Goal: Book appointment/travel/reservation

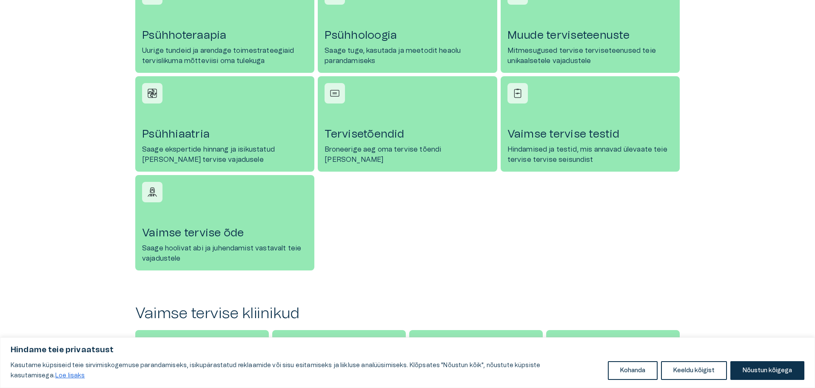
scroll to position [426, 0]
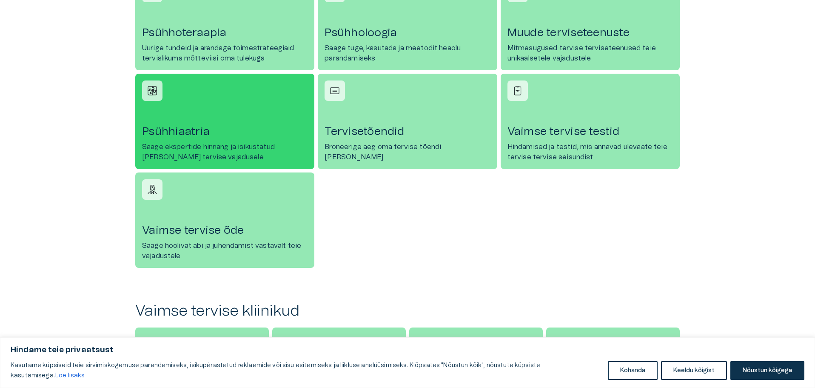
click at [171, 149] on font "Saage ekspertide hinnang ja isikustatud [PERSON_NAME] tervise vajadusele" at bounding box center [208, 151] width 133 height 17
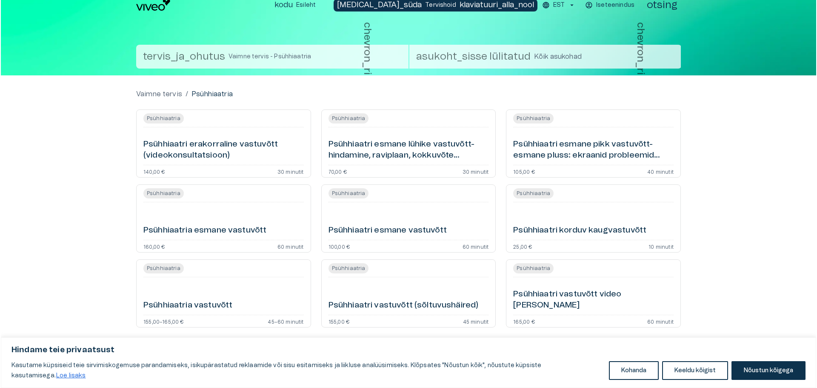
scroll to position [9, 0]
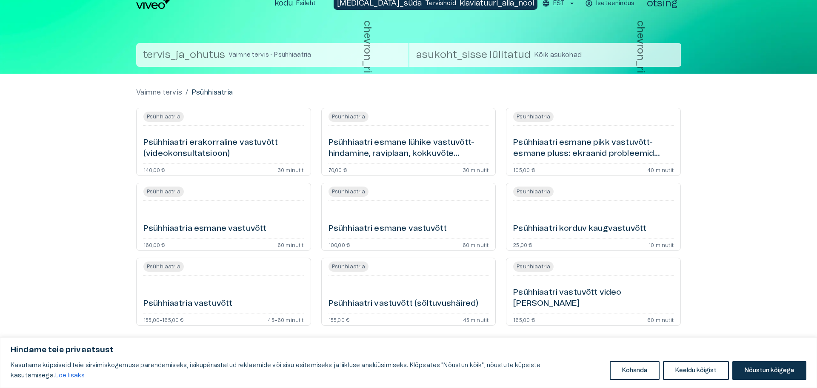
click at [544, 53] on body "Hindame teie privaatsust Kasutame küpsiseid teie sirvimiskogemuse parandamiseks…" at bounding box center [408, 185] width 817 height 388
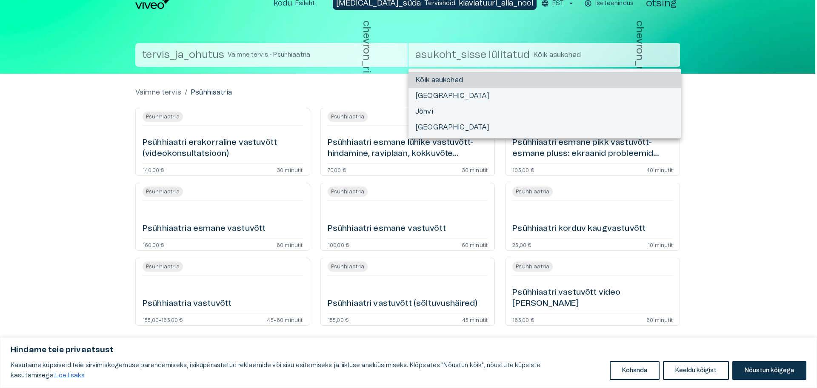
click at [323, 50] on div at bounding box center [408, 194] width 817 height 388
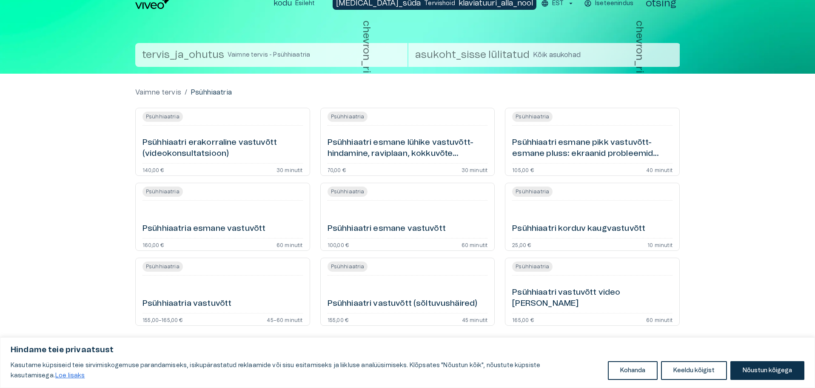
click at [262, 50] on button "tervis_ja_ohutus Vaimne tervis - Psühhiaatria chevron_right" at bounding box center [271, 55] width 272 height 24
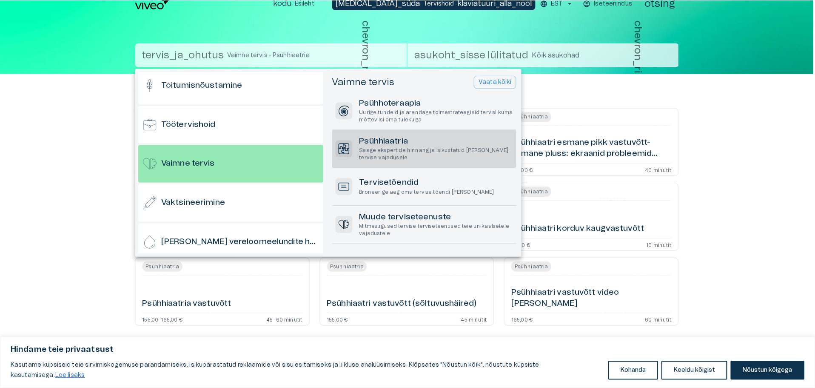
scroll to position [829, 0]
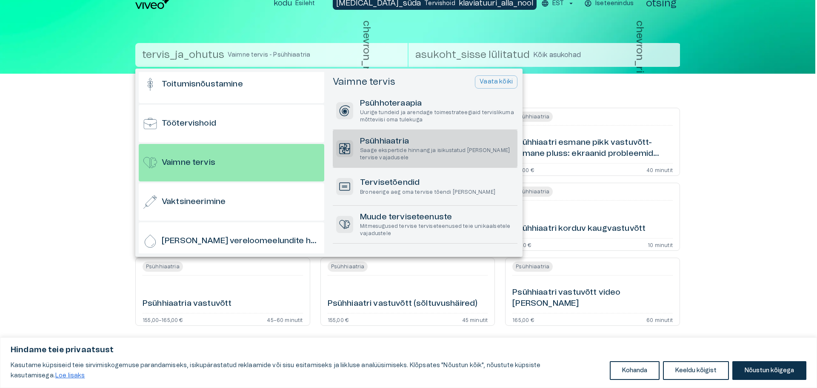
click at [576, 53] on div at bounding box center [408, 194] width 817 height 388
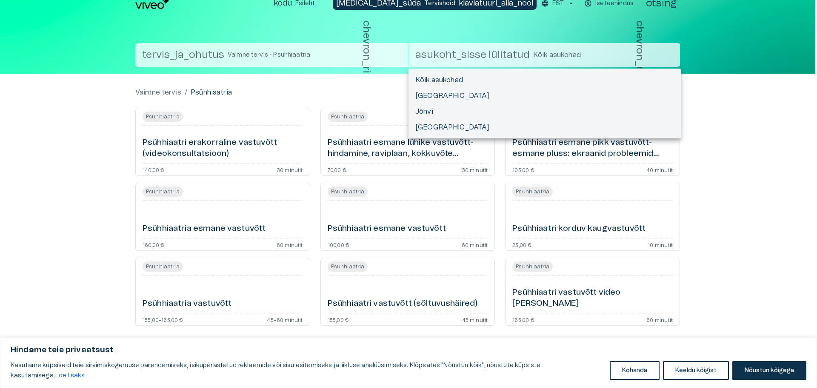
click at [577, 53] on body "Hindame teie privaatsust Kasutame küpsiseid teie sirvimiskogemuse parandamiseks…" at bounding box center [408, 185] width 817 height 388
click at [469, 77] on li "Kõik asukohad" at bounding box center [545, 80] width 272 height 16
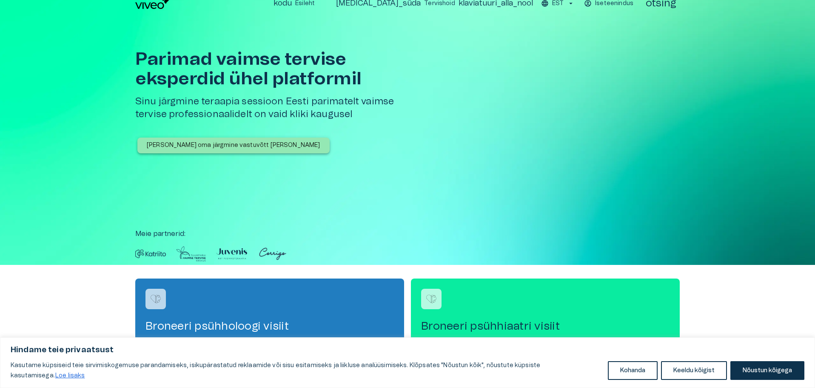
scroll to position [426, 0]
